Goal: Information Seeking & Learning: Understand process/instructions

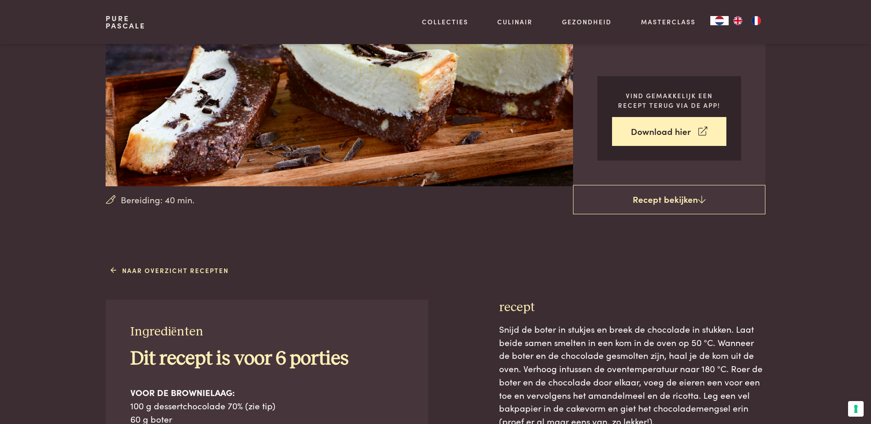
scroll to position [92, 0]
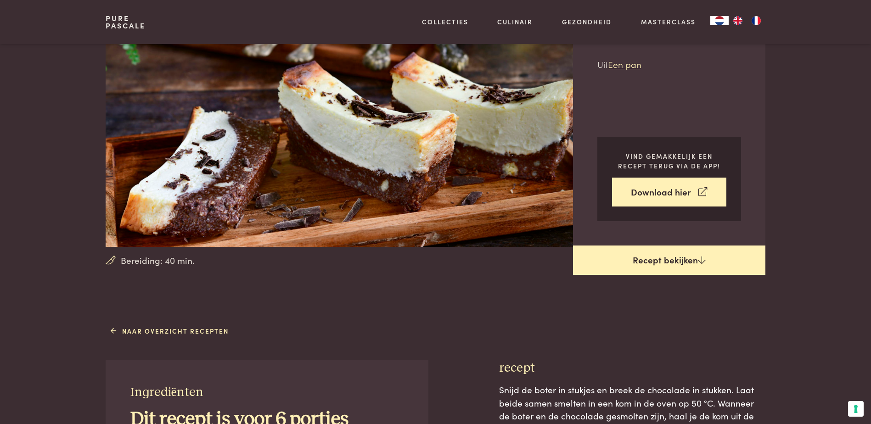
click at [677, 262] on link "Recept bekijken" at bounding box center [669, 260] width 192 height 29
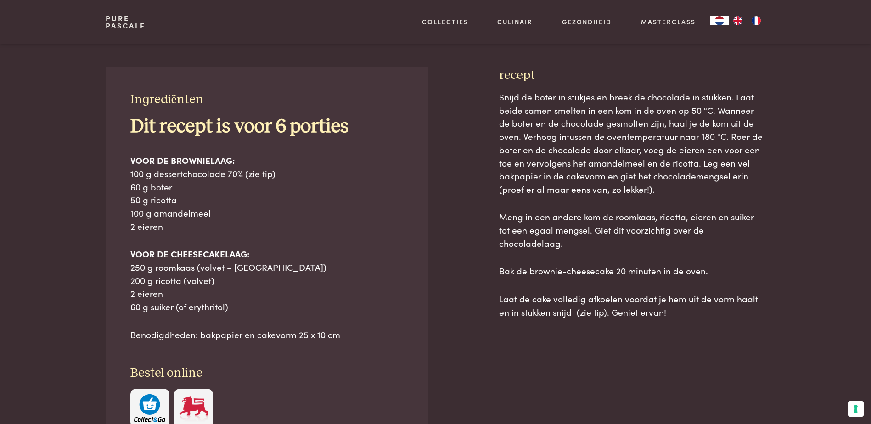
scroll to position [369, 0]
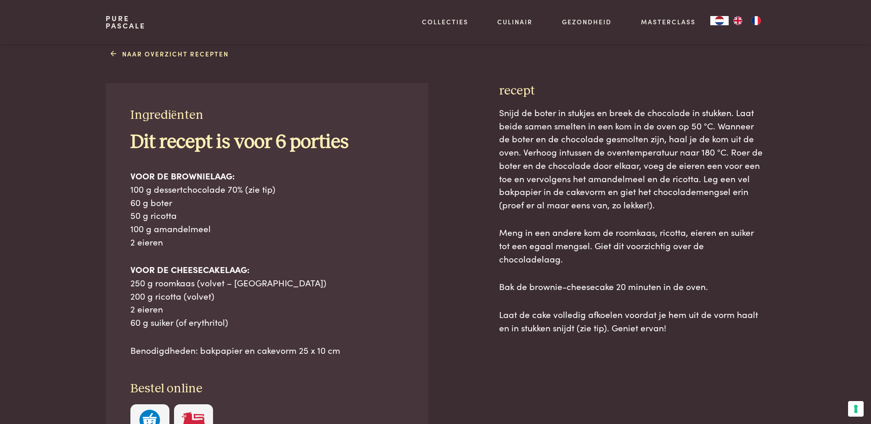
drag, startPoint x: 687, startPoint y: 325, endPoint x: 139, endPoint y: 96, distance: 593.5
click at [139, 96] on div "Ingrediënten Dit recept is voor 6 porties VOOR DE BROWNIELAAG: 100 g dessertcho…" at bounding box center [436, 306] width 660 height 447
drag, startPoint x: 325, startPoint y: 68, endPoint x: 409, endPoint y: 339, distance: 283.0
click at [410, 339] on div "Ingrediënten Dit recept is voor 6 porties VOOR DE BROWNIELAAG: 100 g dessertcho…" at bounding box center [267, 275] width 322 height 385
drag, startPoint x: 124, startPoint y: 68, endPoint x: 745, endPoint y: 396, distance: 701.9
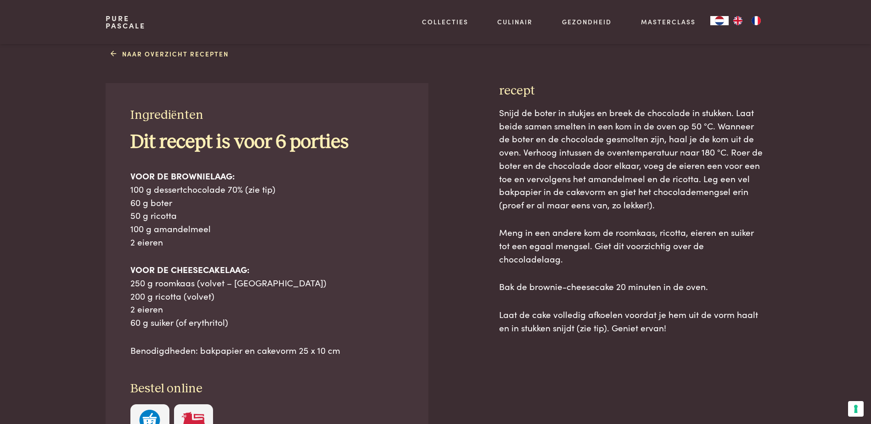
click at [745, 396] on div "Naar overzicht recepten Ingrediënten Dit recept is voor 6 porties VOOR DE BROWN…" at bounding box center [435, 288] width 689 height 484
